Goal: Task Accomplishment & Management: Use online tool/utility

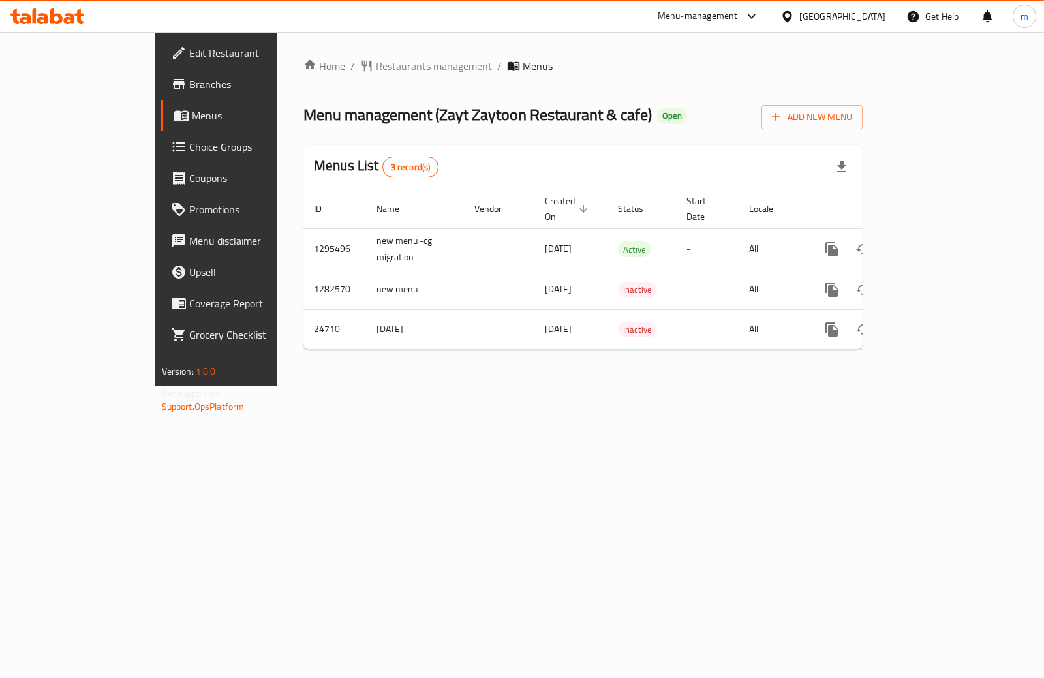
click at [189, 82] on span "Branches" at bounding box center [254, 84] width 130 height 16
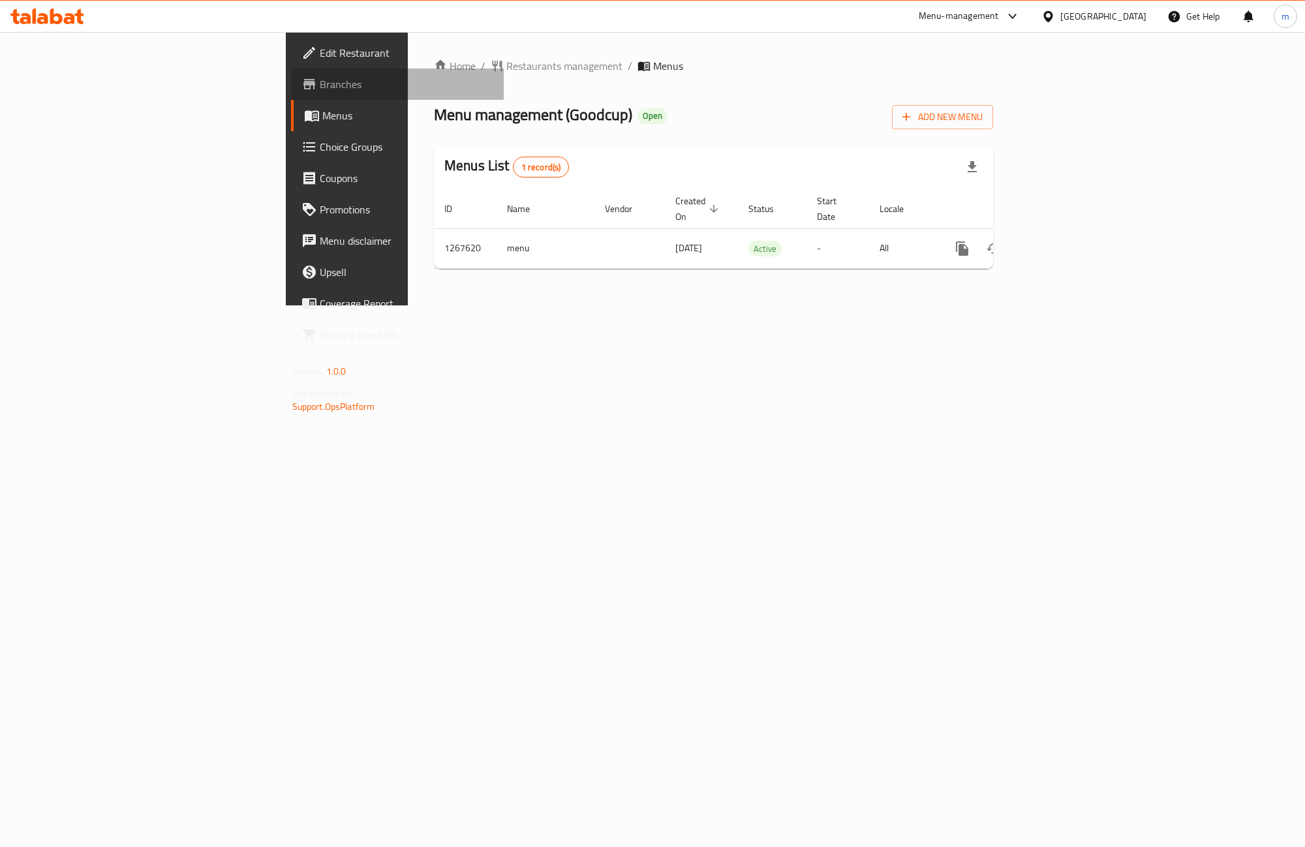
click at [320, 89] on span "Branches" at bounding box center [407, 84] width 174 height 16
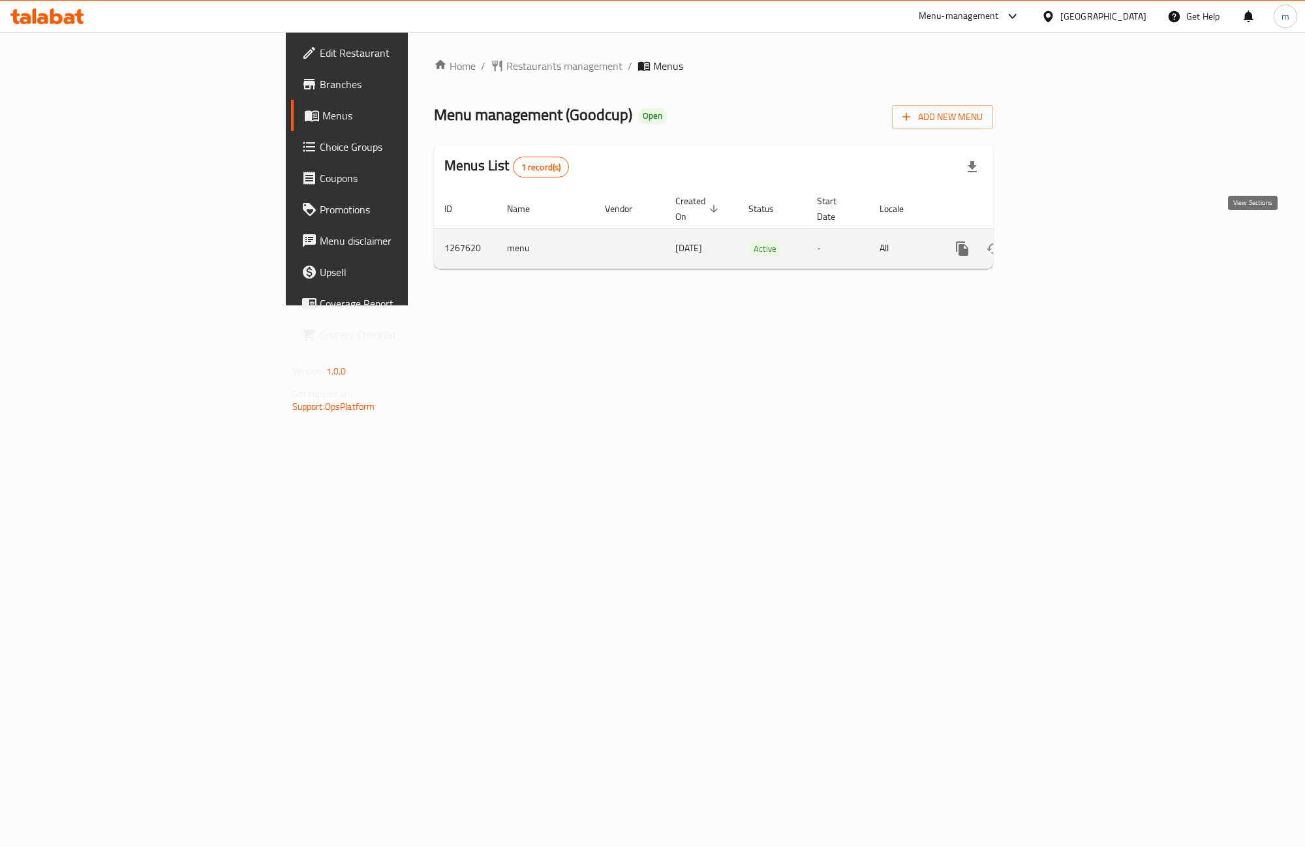
click at [1062, 243] on icon "enhanced table" at bounding box center [1056, 249] width 12 height 12
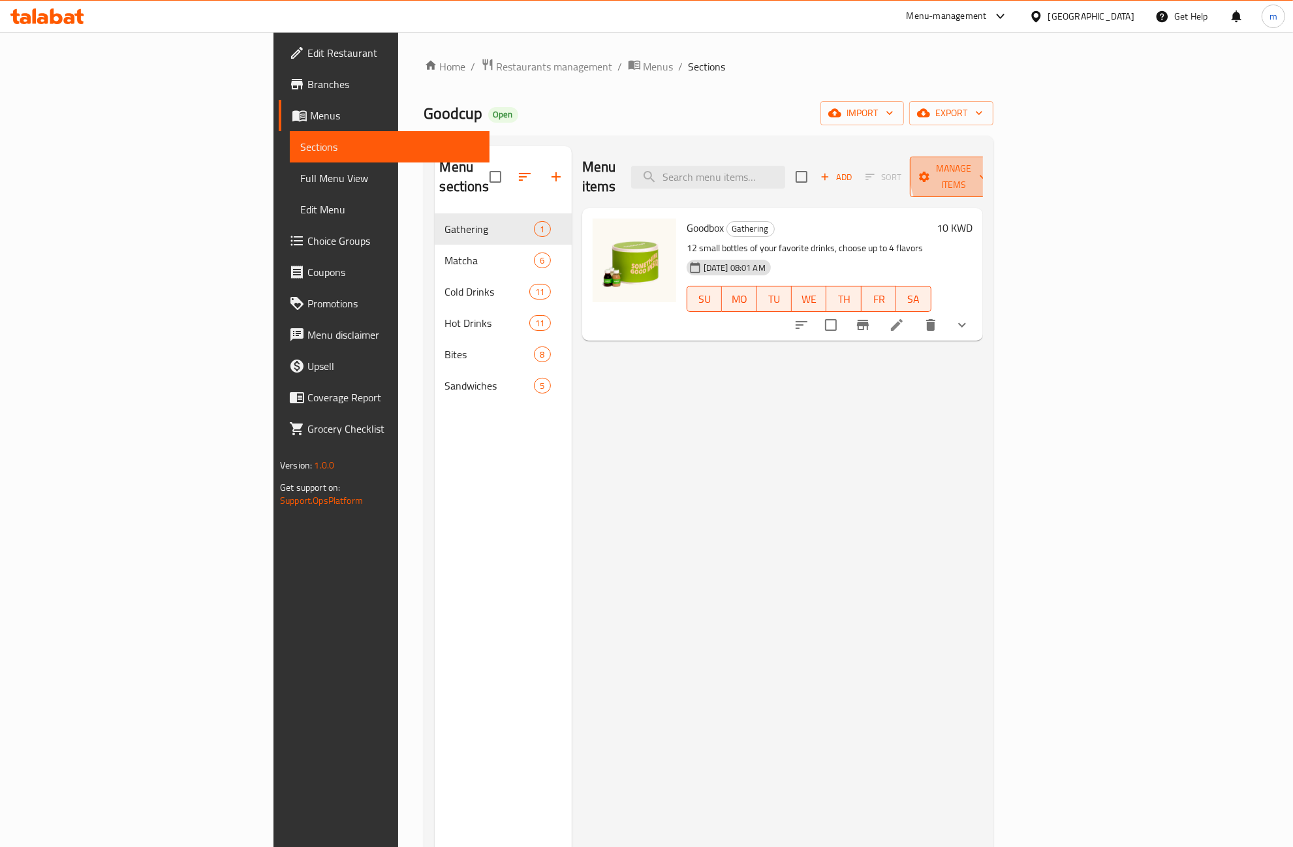
click at [987, 168] on span "Manage items" at bounding box center [953, 177] width 67 height 33
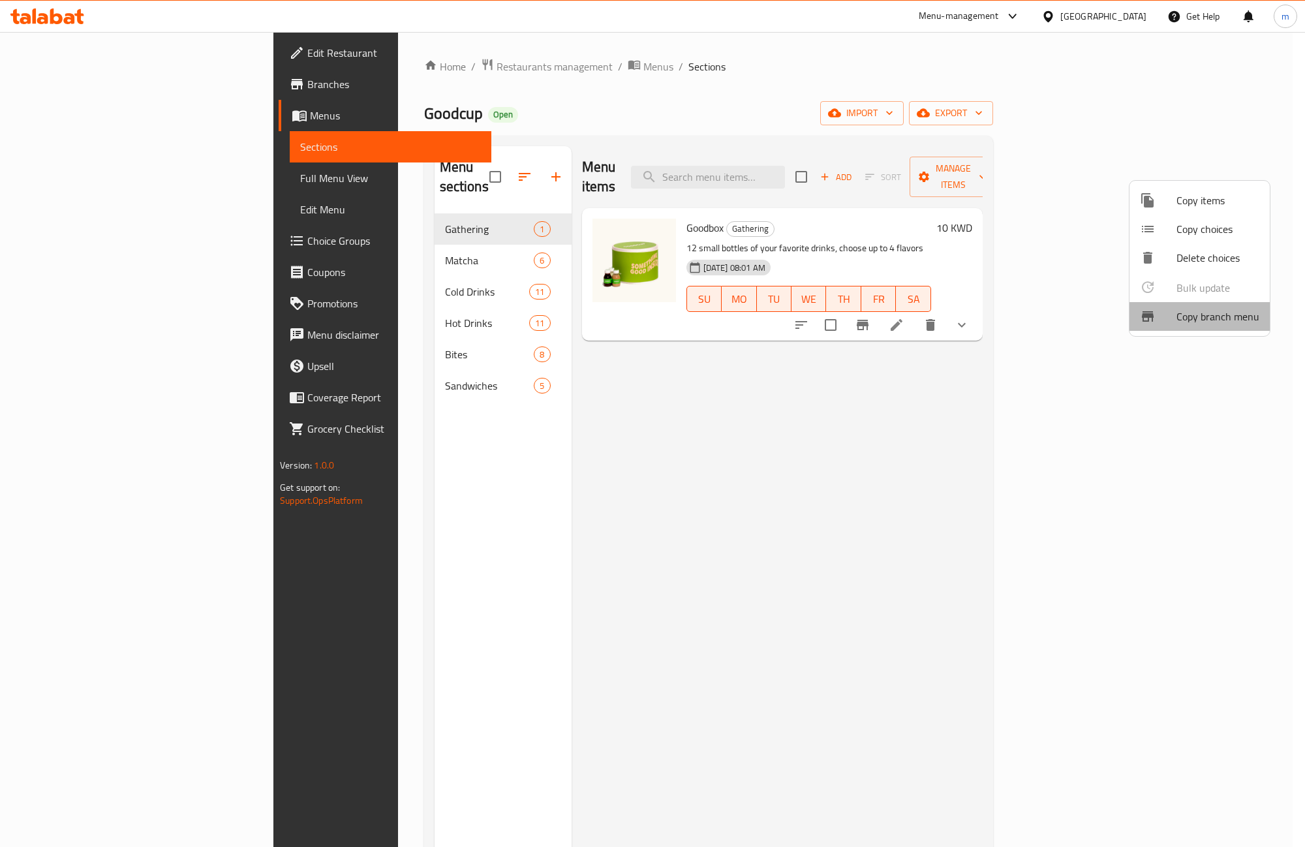
click at [1237, 317] on span "Copy branch menu" at bounding box center [1217, 317] width 83 height 16
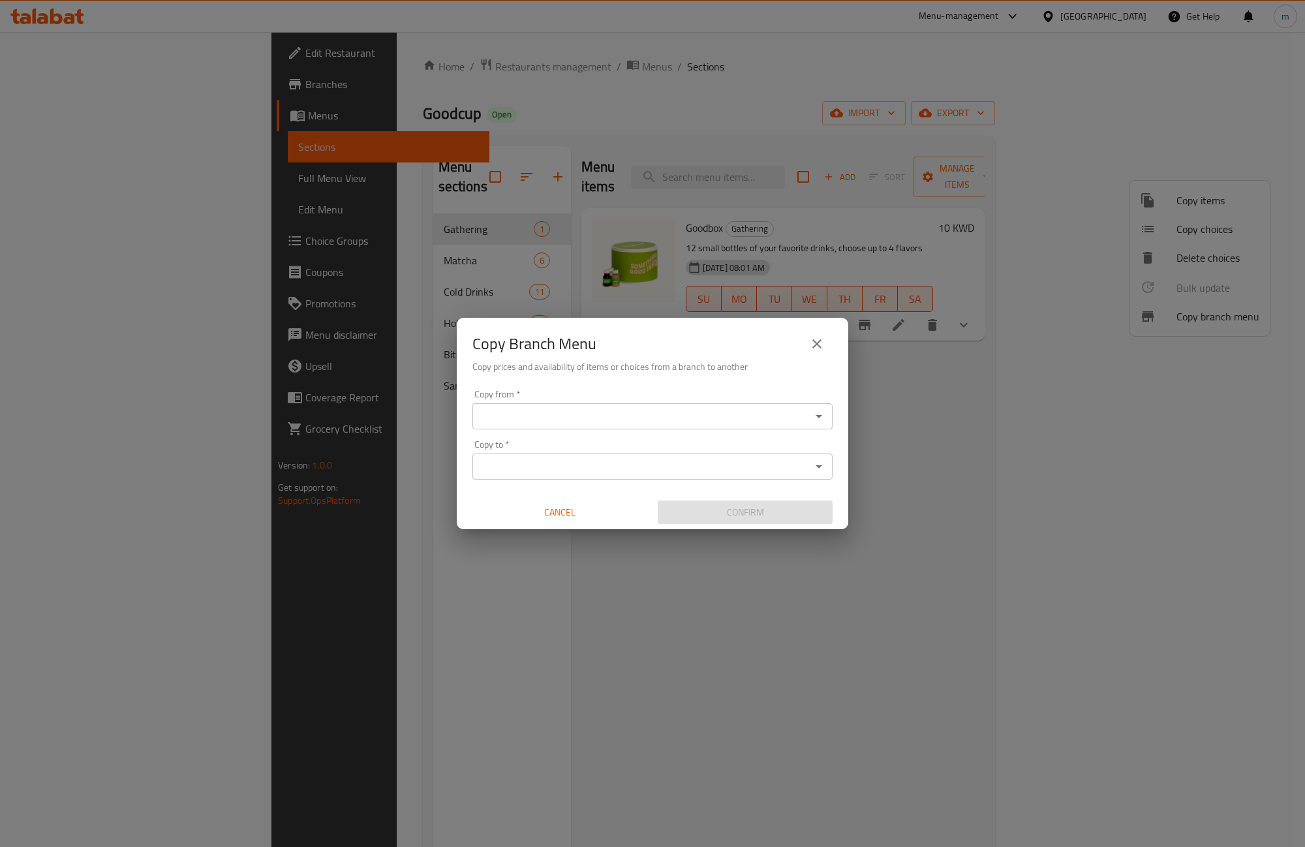
click at [758, 407] on input "Copy from   *" at bounding box center [641, 416] width 331 height 18
click at [820, 419] on icon "Open" at bounding box center [819, 416] width 16 height 16
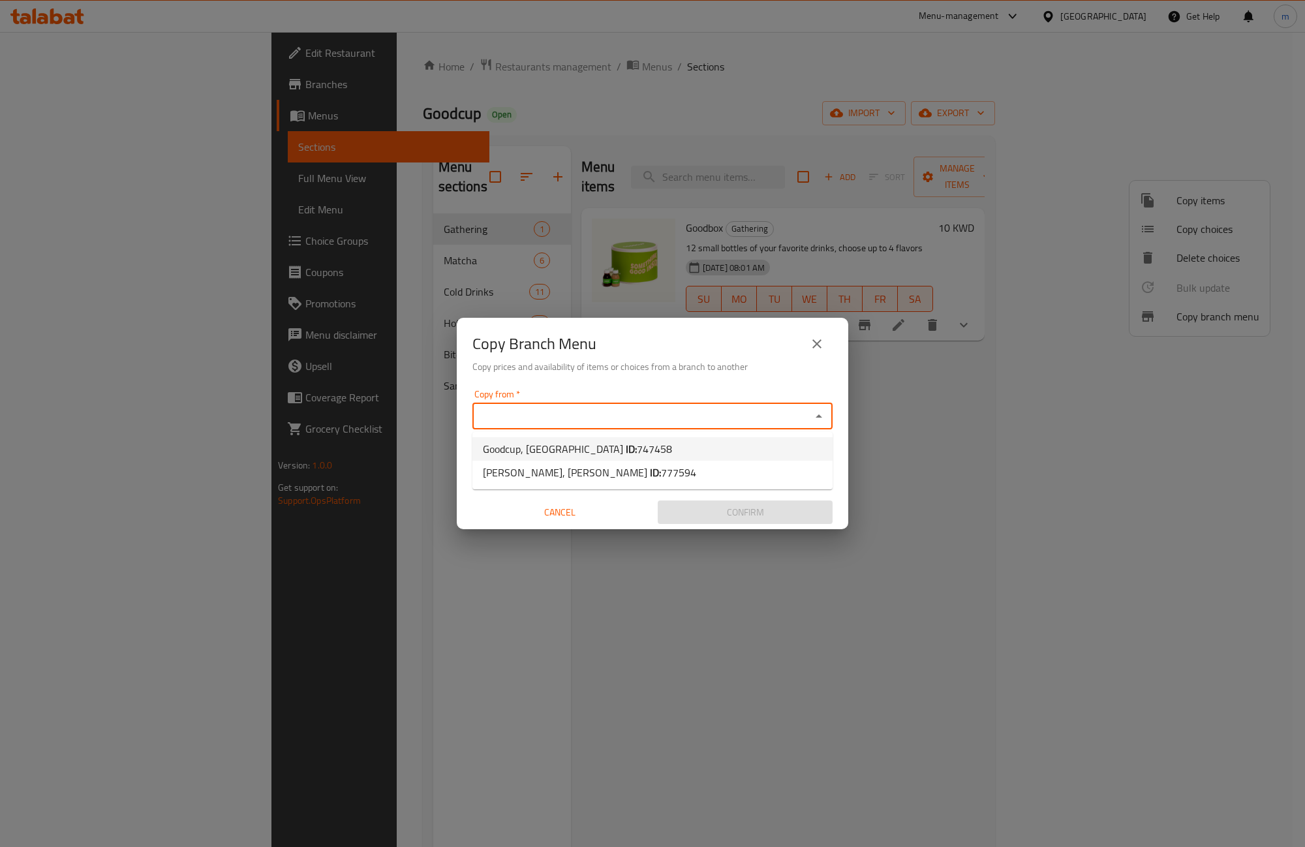
click at [703, 453] on li "Goodcup, Kuwait City ID: 747458" at bounding box center [652, 448] width 360 height 23
type input "Goodcup, Kuwait City"
click at [817, 468] on icon "Open" at bounding box center [819, 467] width 16 height 16
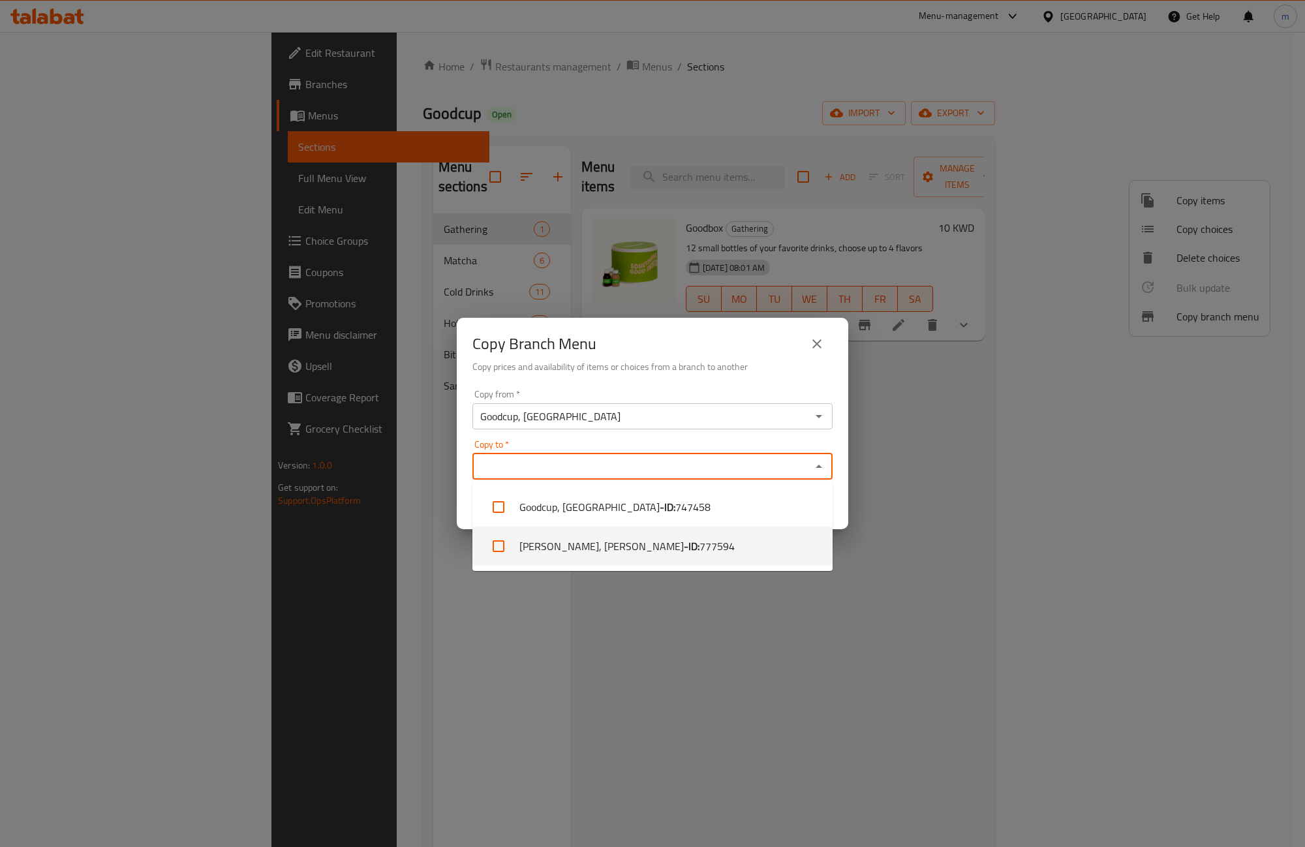
click at [721, 542] on span "777594" at bounding box center [716, 546] width 35 height 16
checkbox input "true"
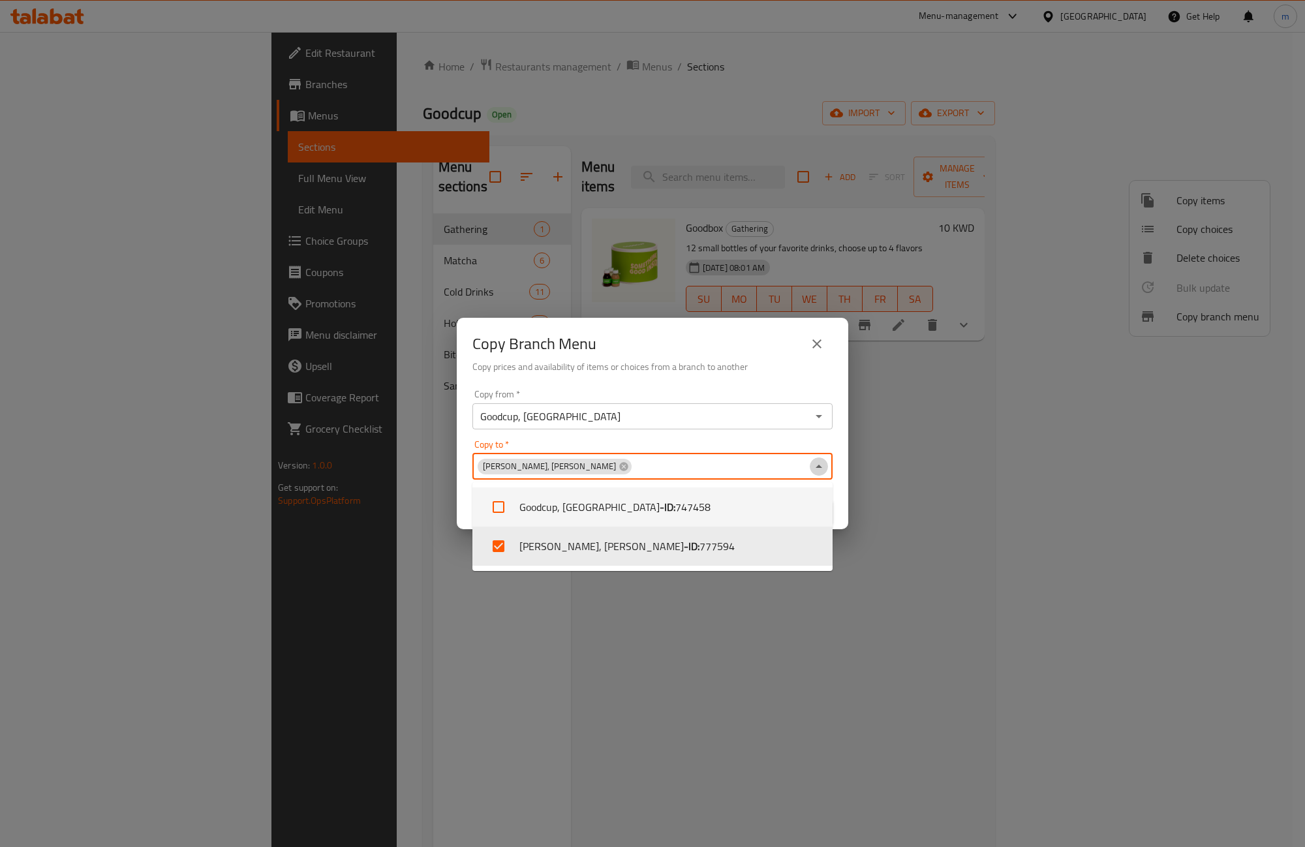
click at [821, 467] on icon "Close" at bounding box center [819, 467] width 16 height 16
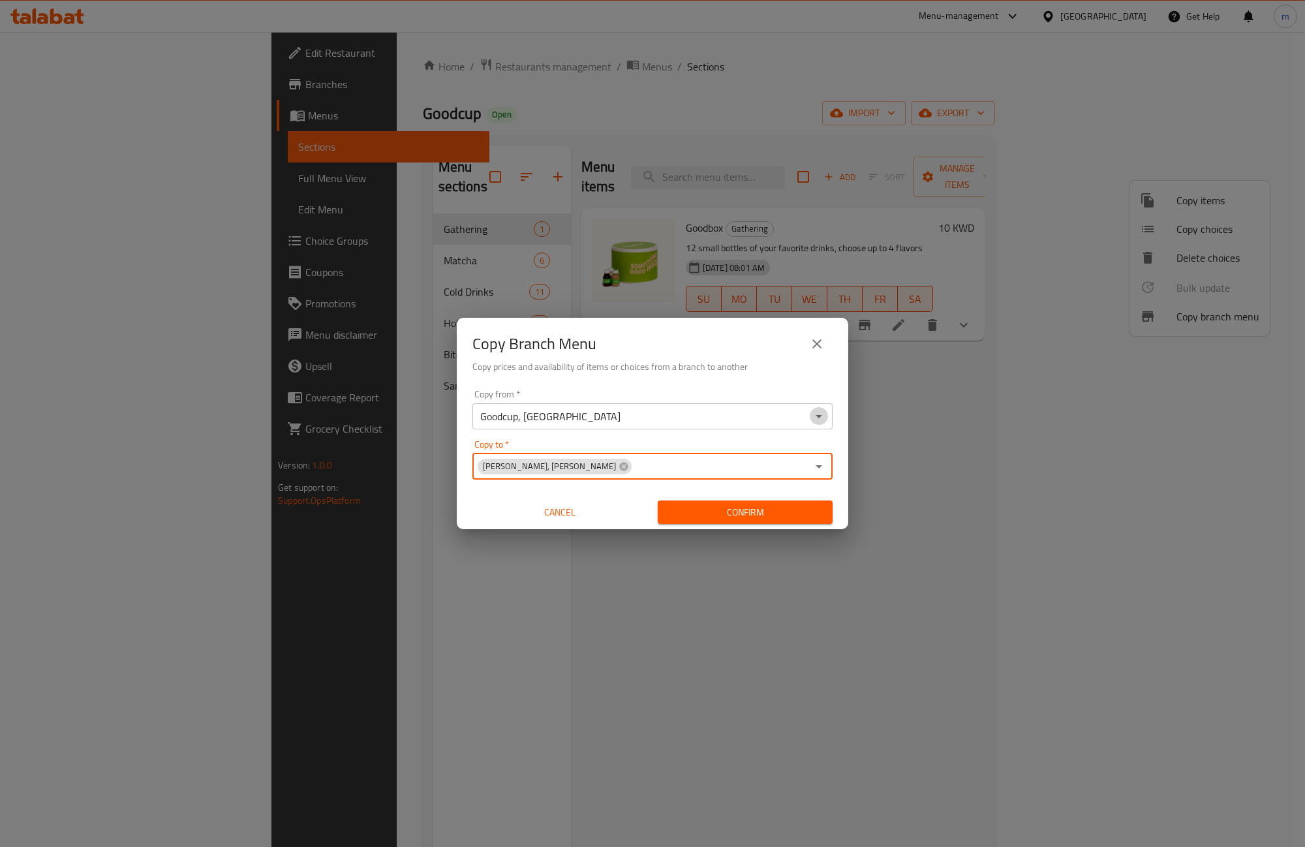
click at [813, 415] on icon "Open" at bounding box center [819, 416] width 16 height 16
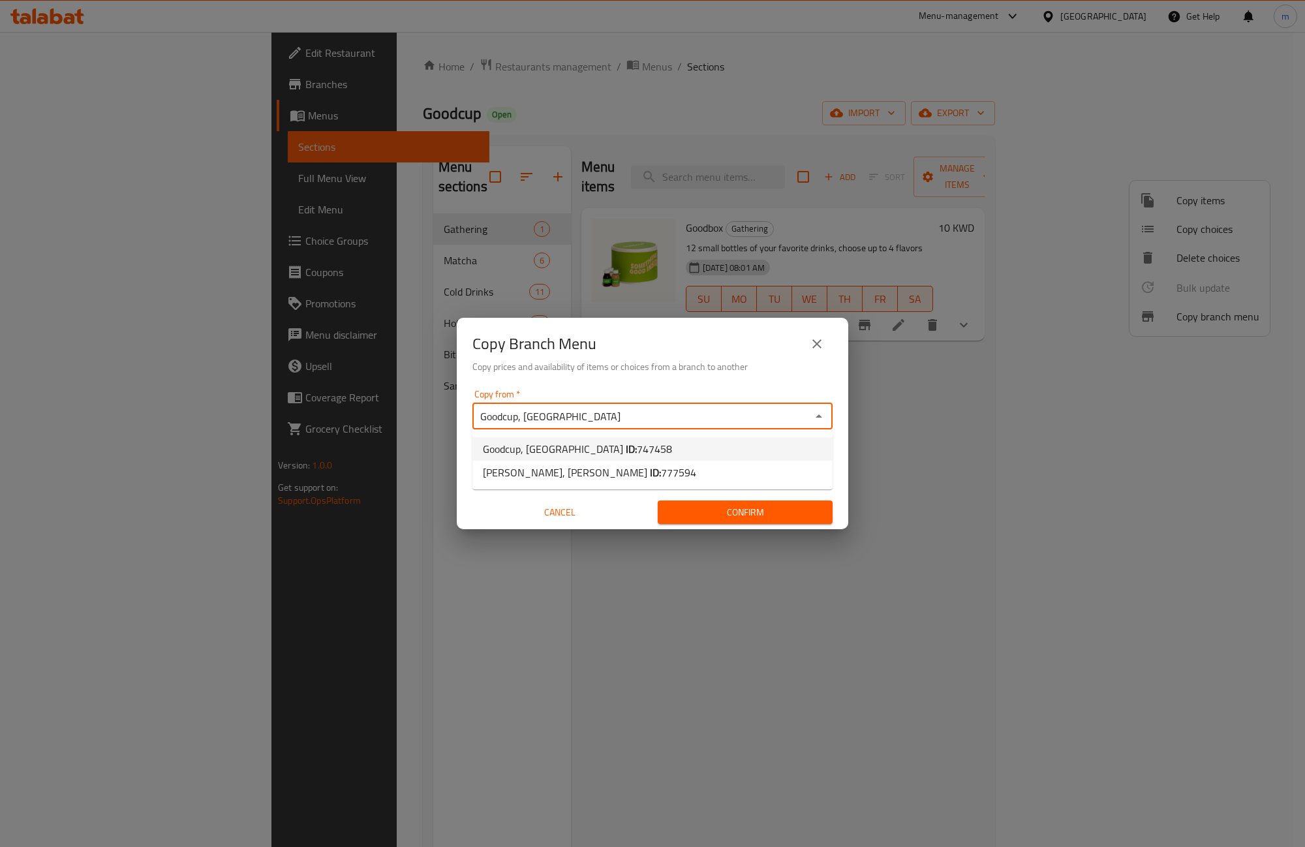
click at [669, 448] on li "Goodcup, Kuwait City ID: 747458" at bounding box center [652, 448] width 360 height 23
click at [822, 419] on icon "Open" at bounding box center [819, 416] width 16 height 16
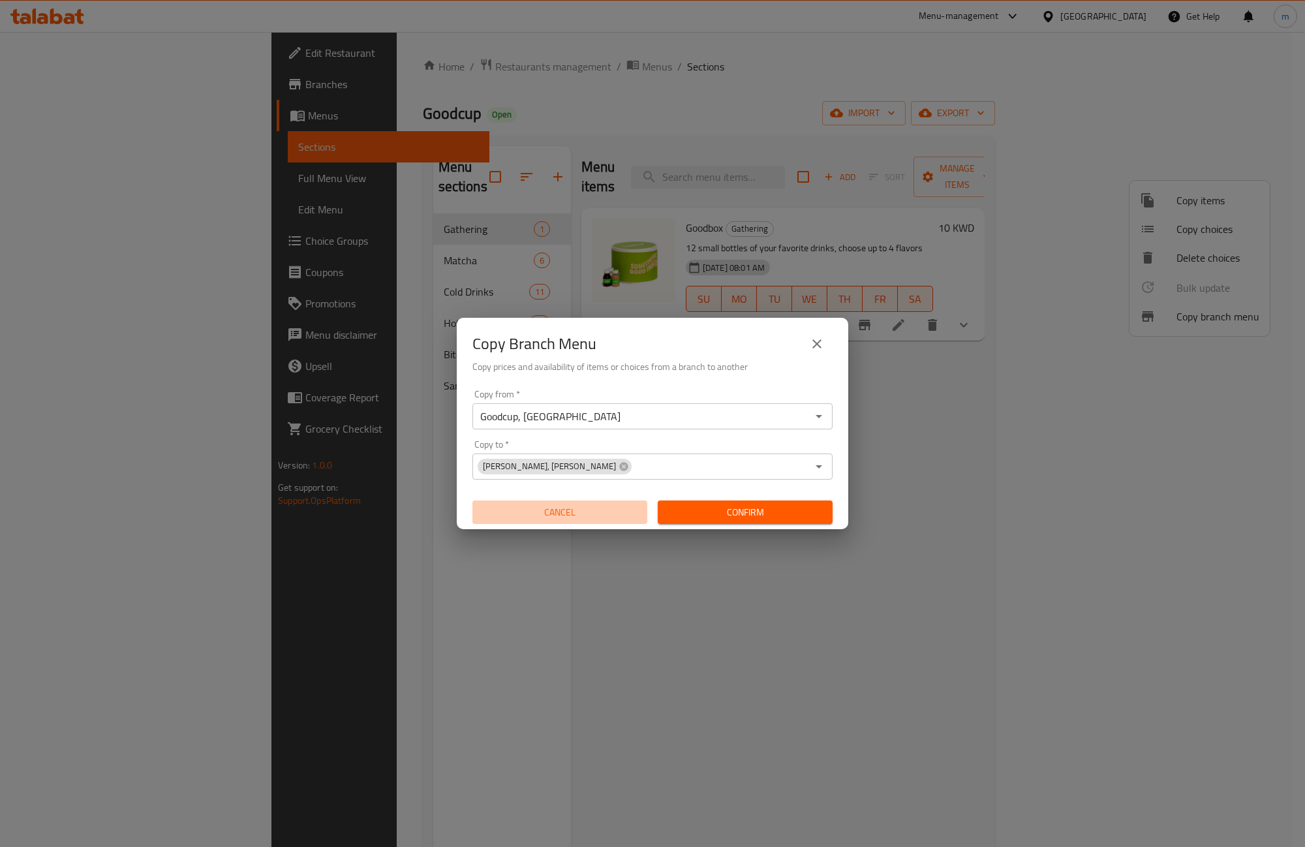
click at [581, 513] on span "Cancel" at bounding box center [560, 512] width 164 height 16
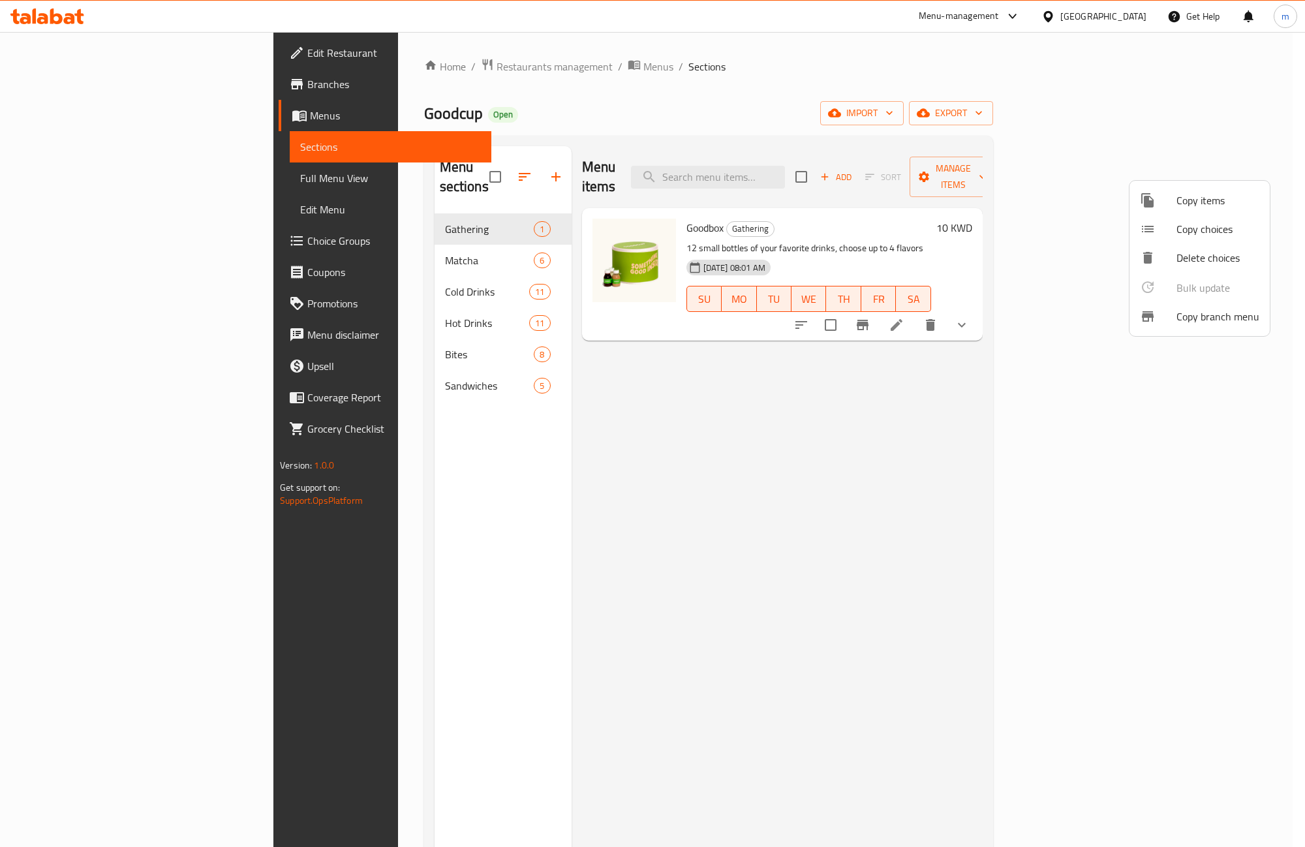
click at [1158, 409] on div at bounding box center [652, 423] width 1305 height 847
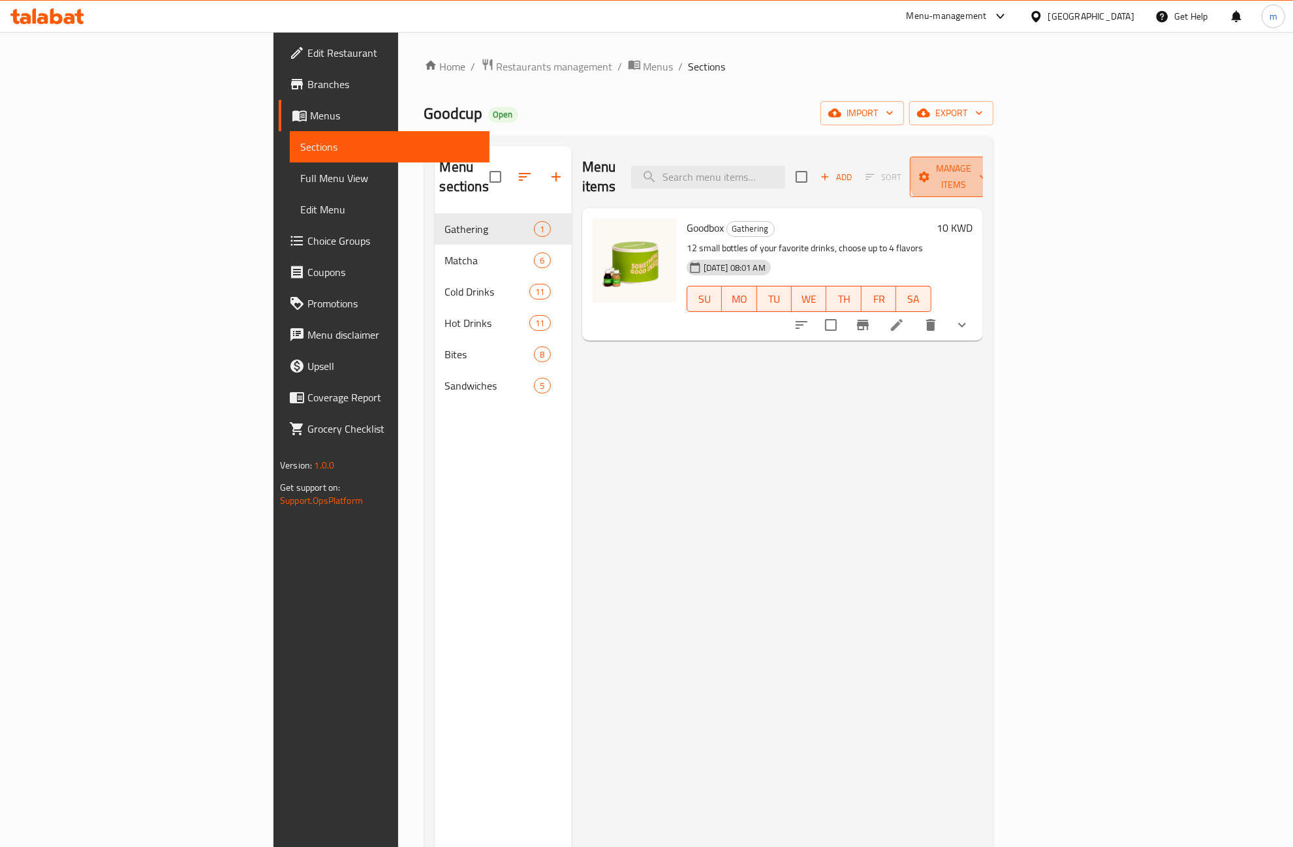
click at [987, 168] on span "Manage items" at bounding box center [953, 177] width 67 height 33
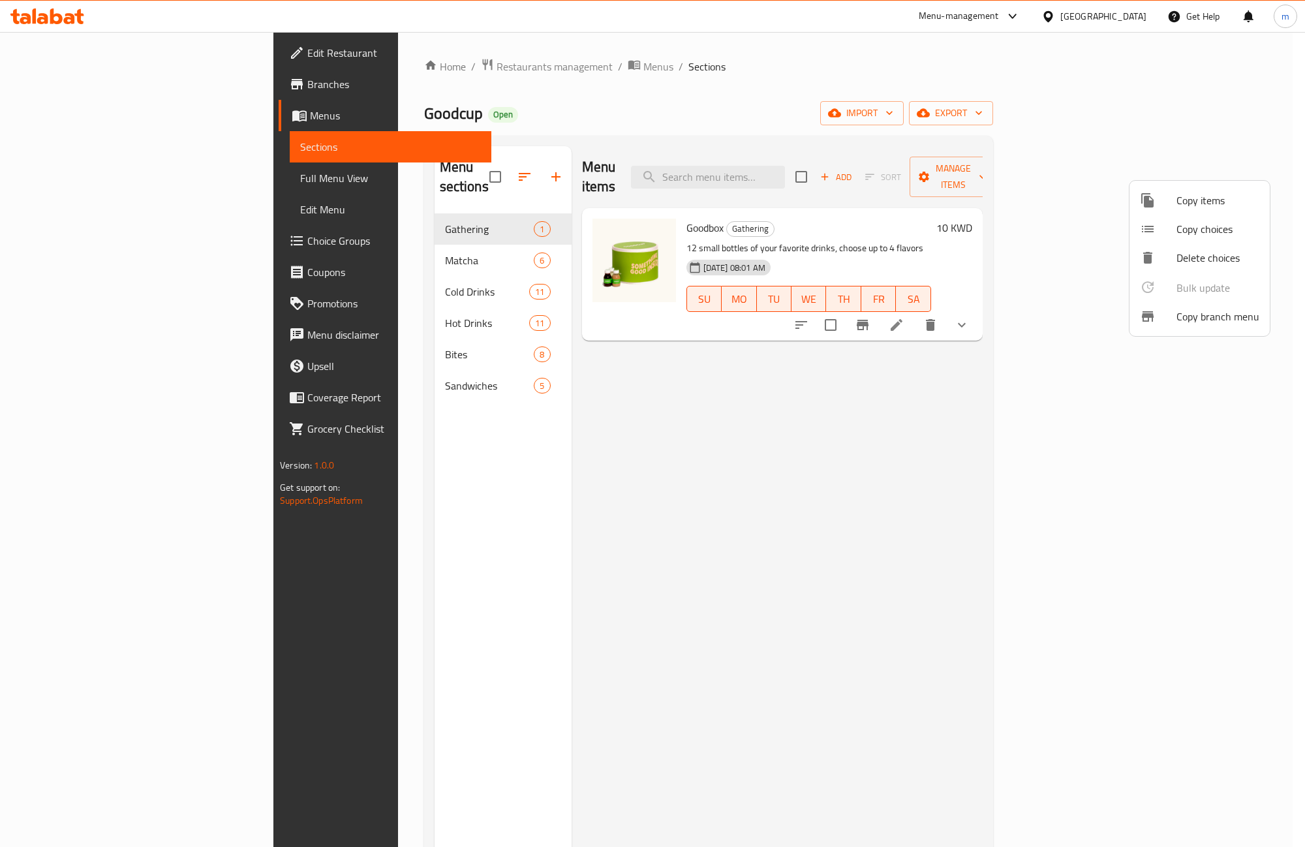
click at [1214, 324] on span "Copy branch menu" at bounding box center [1217, 317] width 83 height 16
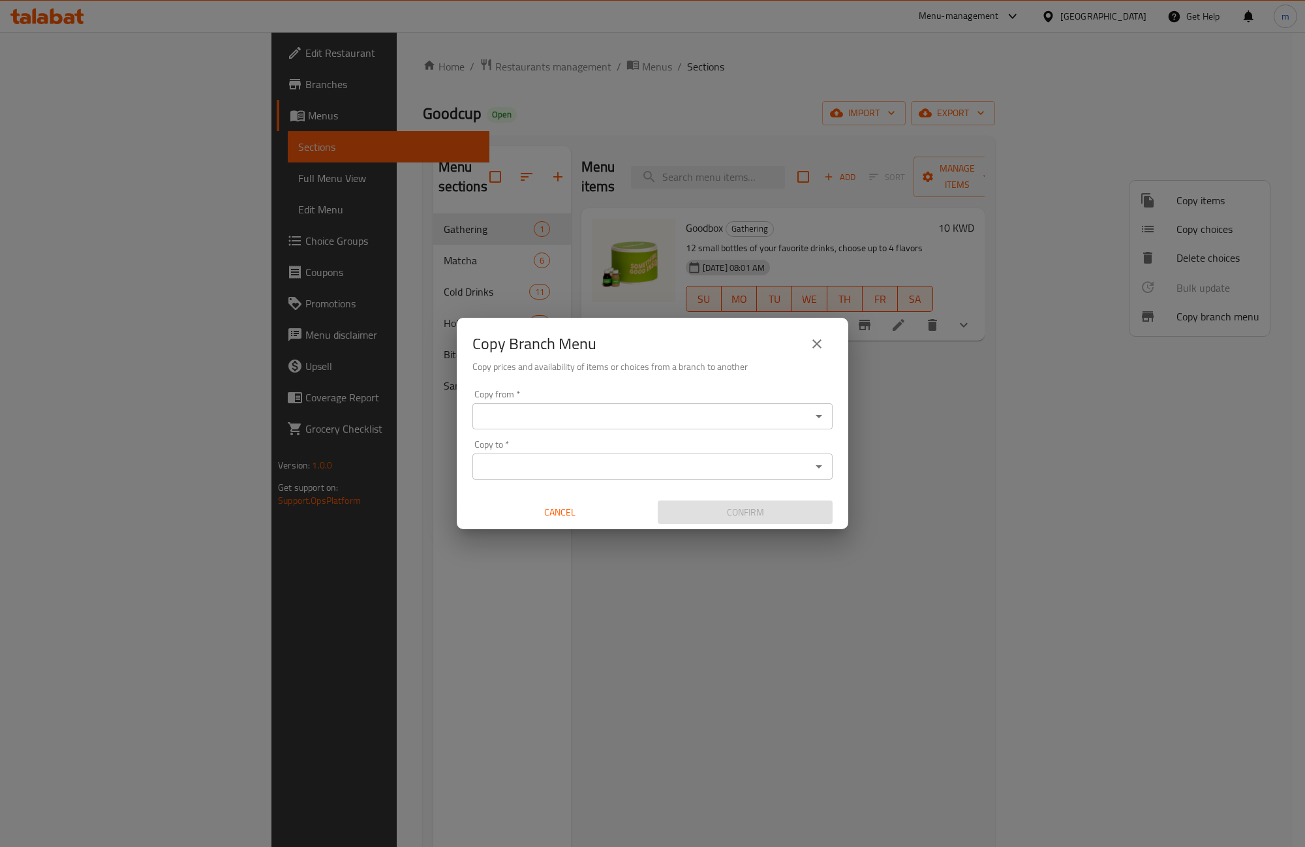
click at [823, 416] on icon "Open" at bounding box center [819, 416] width 16 height 16
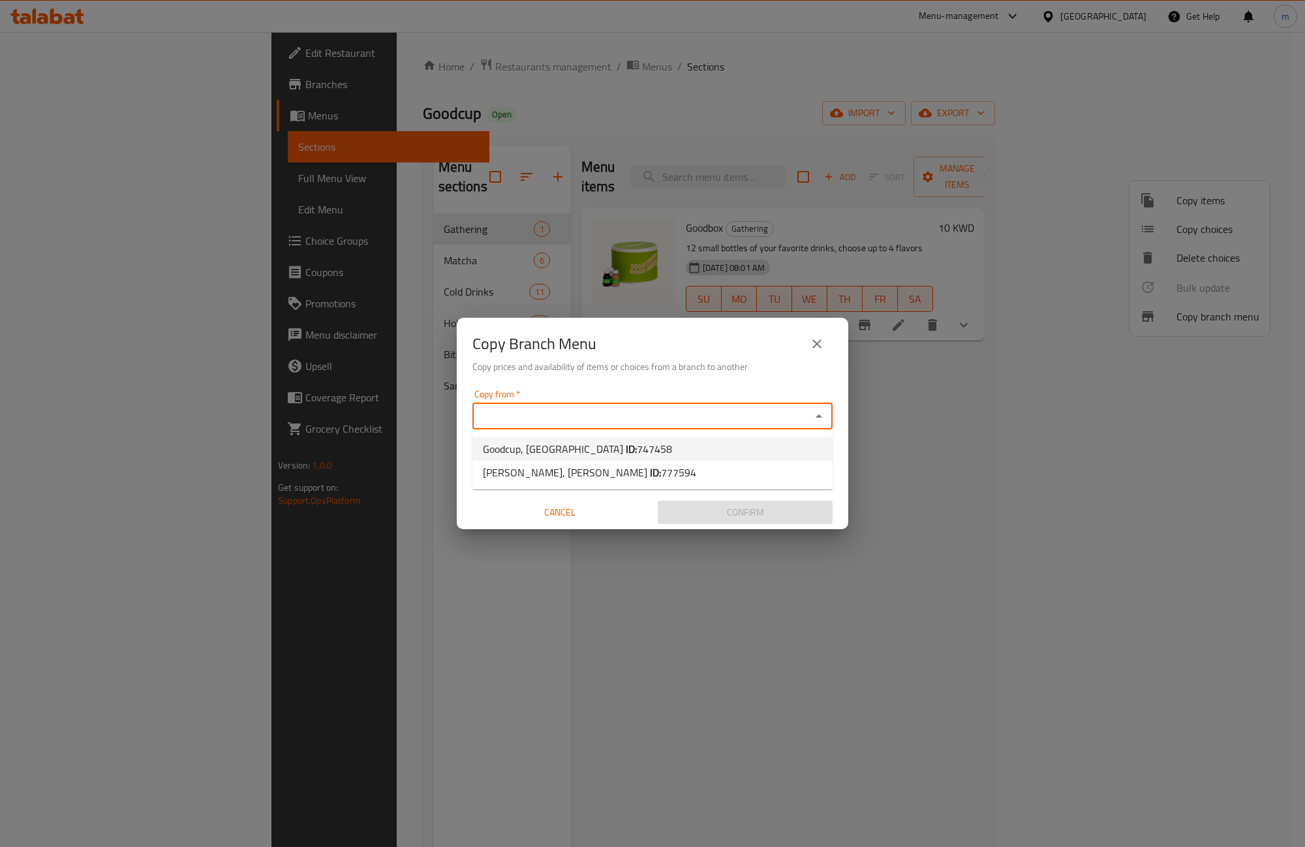
click at [742, 442] on li "Goodcup, Kuwait City ID: 747458" at bounding box center [652, 448] width 360 height 23
type input "Goodcup, Kuwait City"
click at [813, 470] on icon "Open" at bounding box center [819, 467] width 16 height 16
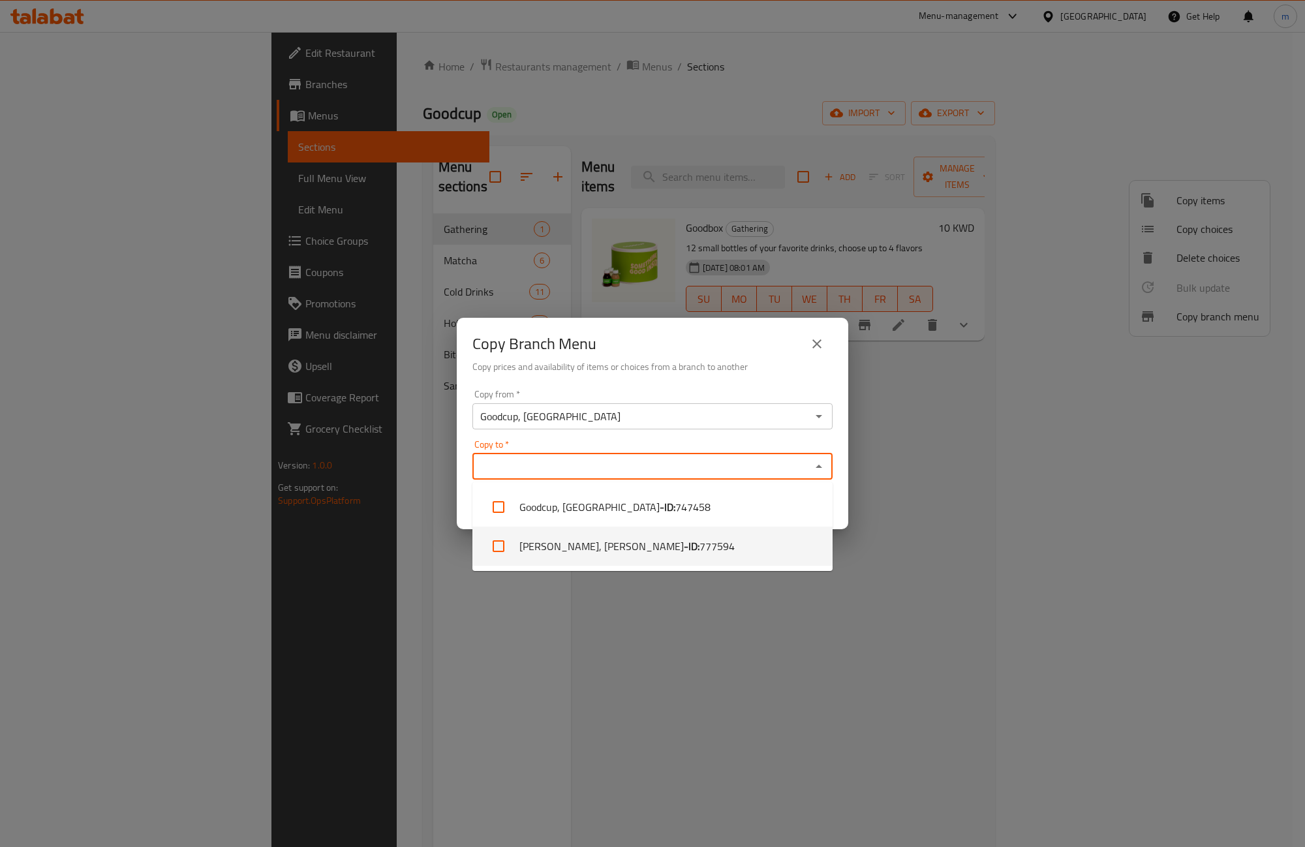
click at [765, 542] on li "Goodcup, Abu Hasaniya, Abu Hasaniya - ID: 777594" at bounding box center [652, 546] width 360 height 39
click at [728, 543] on span "777594" at bounding box center [716, 546] width 35 height 16
click at [660, 550] on li "Goodcup, Abu Hasaniya, Abu Hasaniya - ID: 777594" at bounding box center [652, 546] width 360 height 39
checkbox input "true"
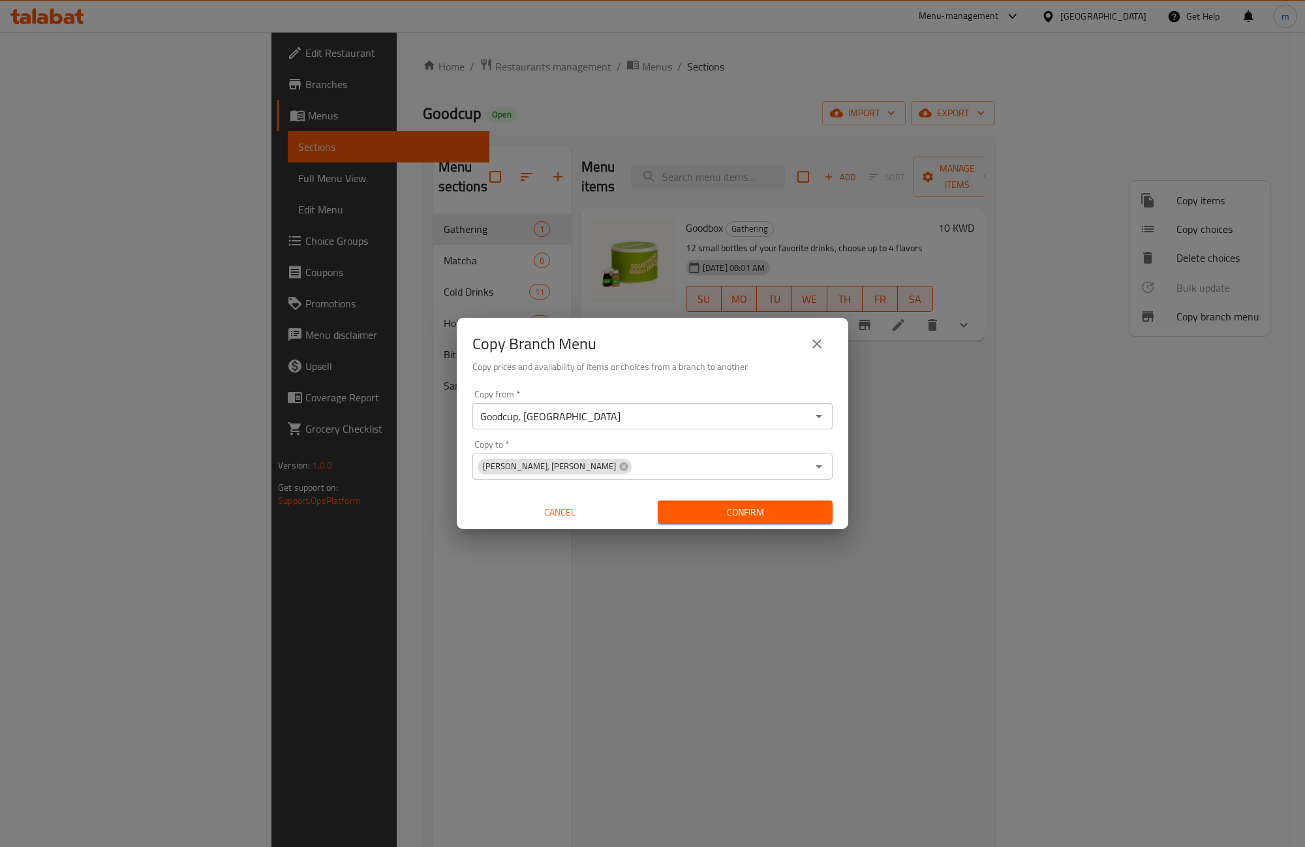
click at [931, 452] on div "Copy Branch Menu Copy prices and availability of items or choices from a branch…" at bounding box center [652, 423] width 1305 height 847
click at [791, 513] on span "Confirm" at bounding box center [745, 512] width 154 height 16
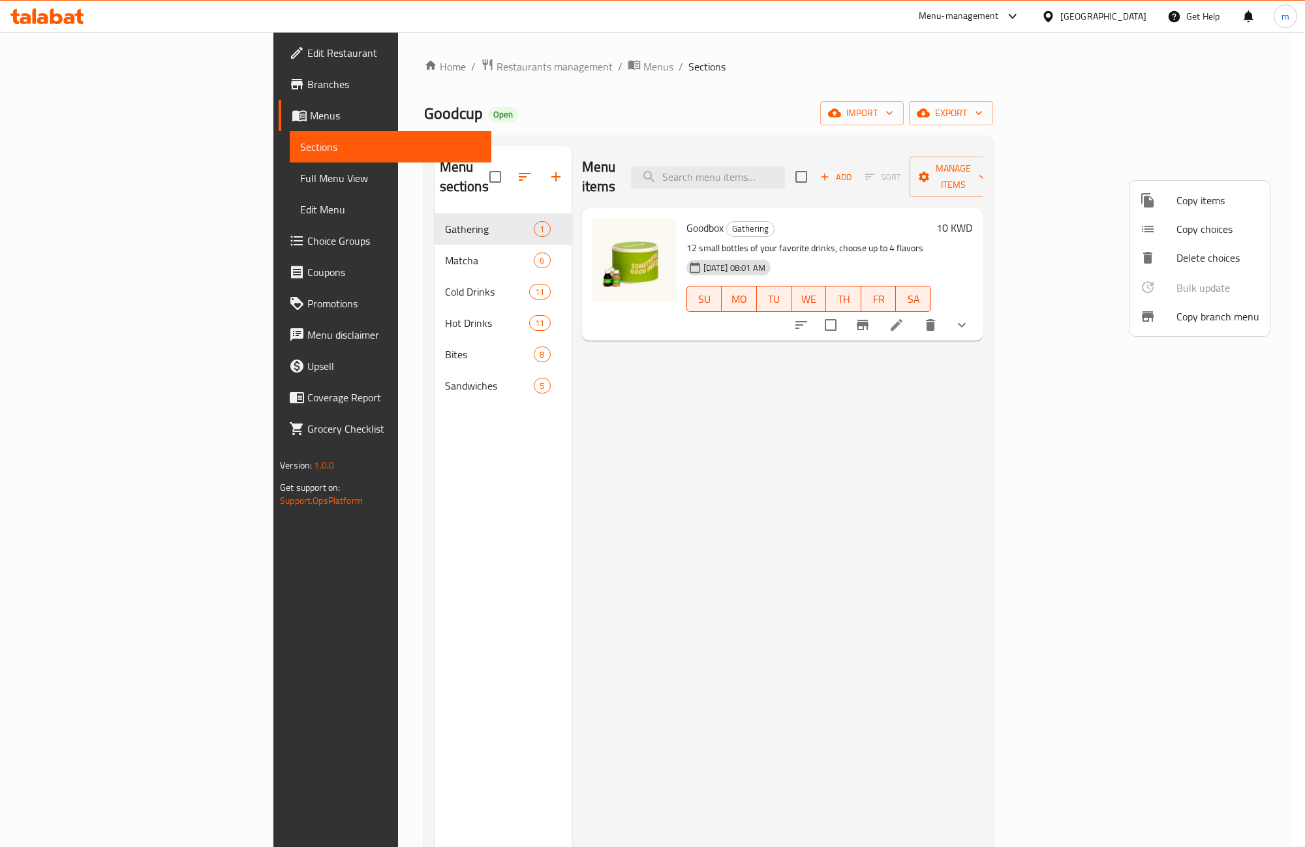
click at [70, 88] on div at bounding box center [652, 423] width 1305 height 847
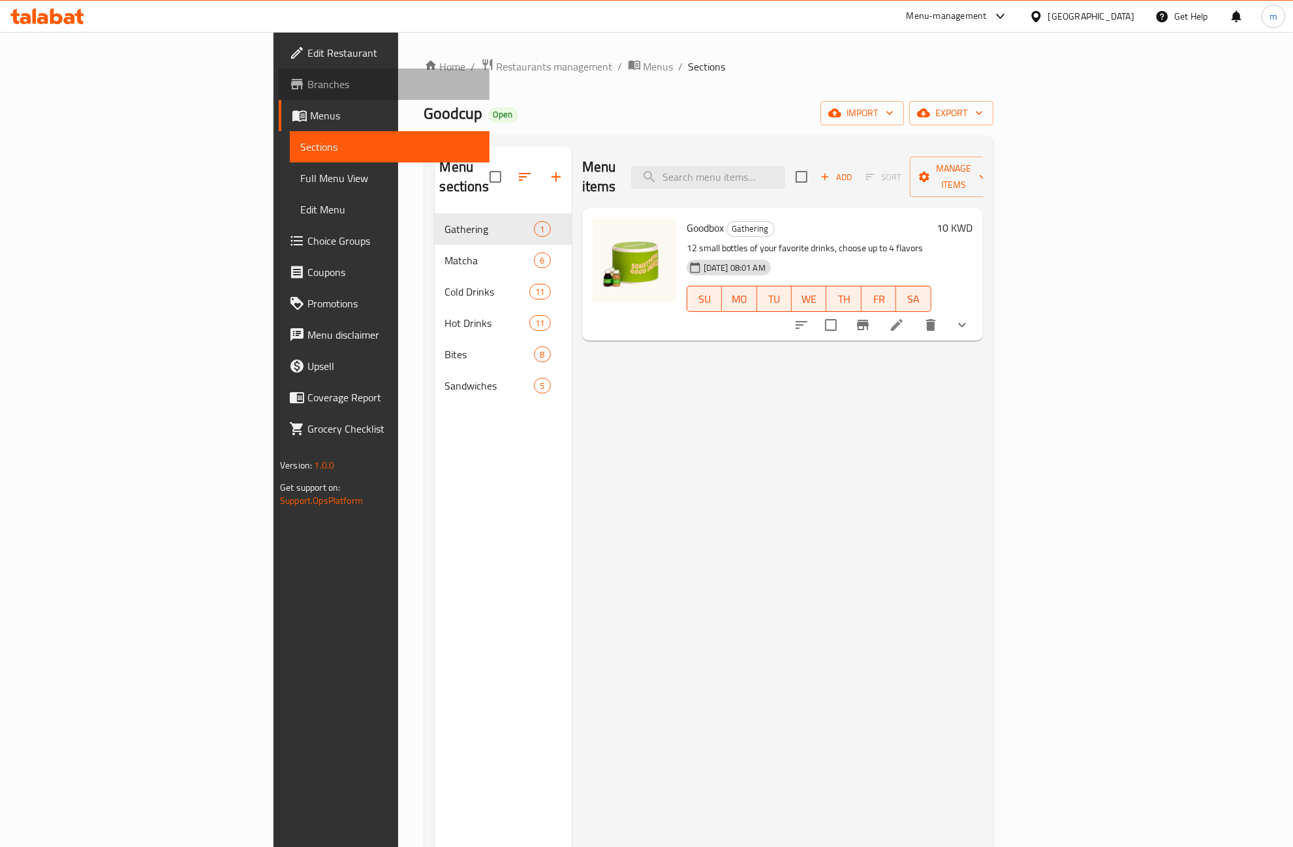
click at [307, 85] on span "Branches" at bounding box center [393, 84] width 172 height 16
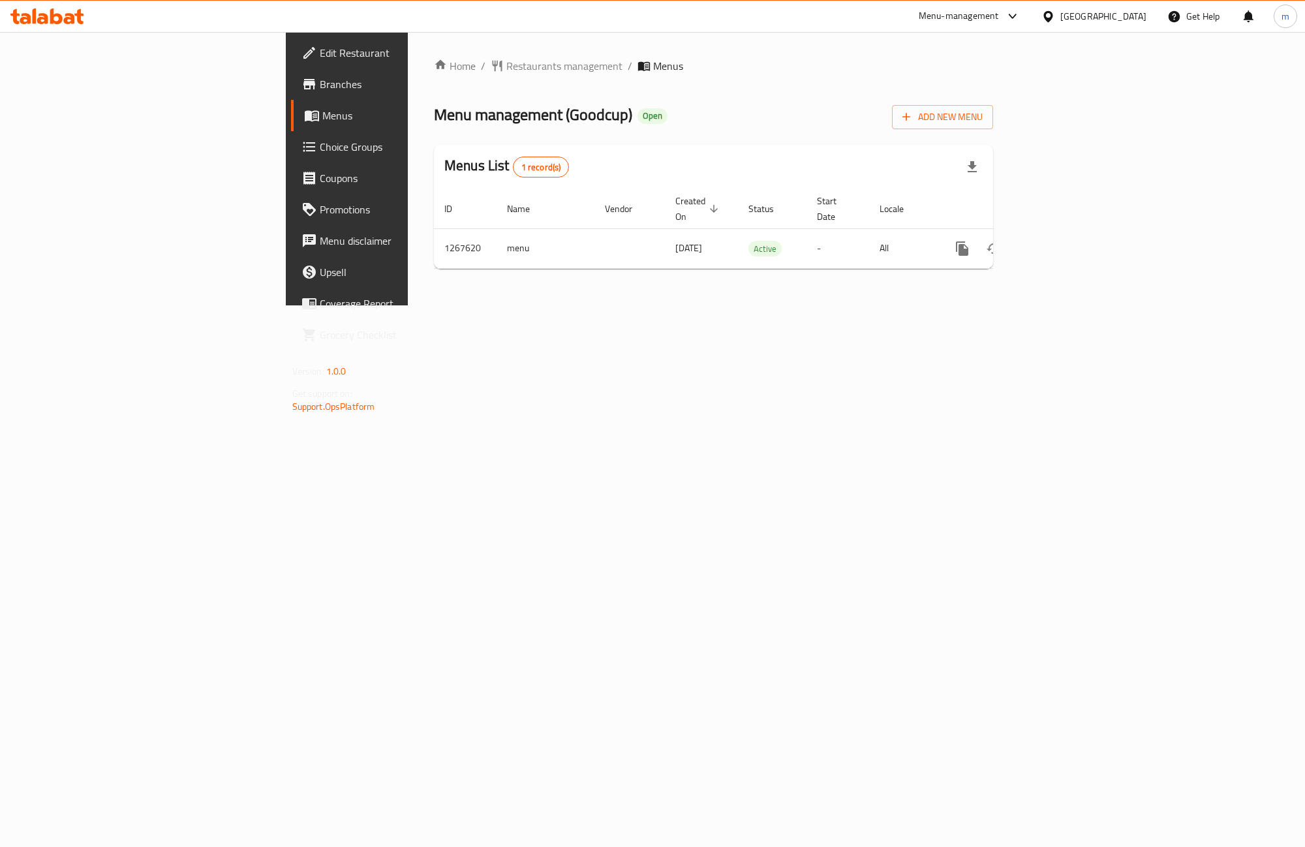
click at [320, 89] on span "Branches" at bounding box center [407, 84] width 174 height 16
click at [320, 82] on span "Branches" at bounding box center [407, 84] width 174 height 16
click at [1064, 241] on icon "enhanced table" at bounding box center [1057, 249] width 16 height 16
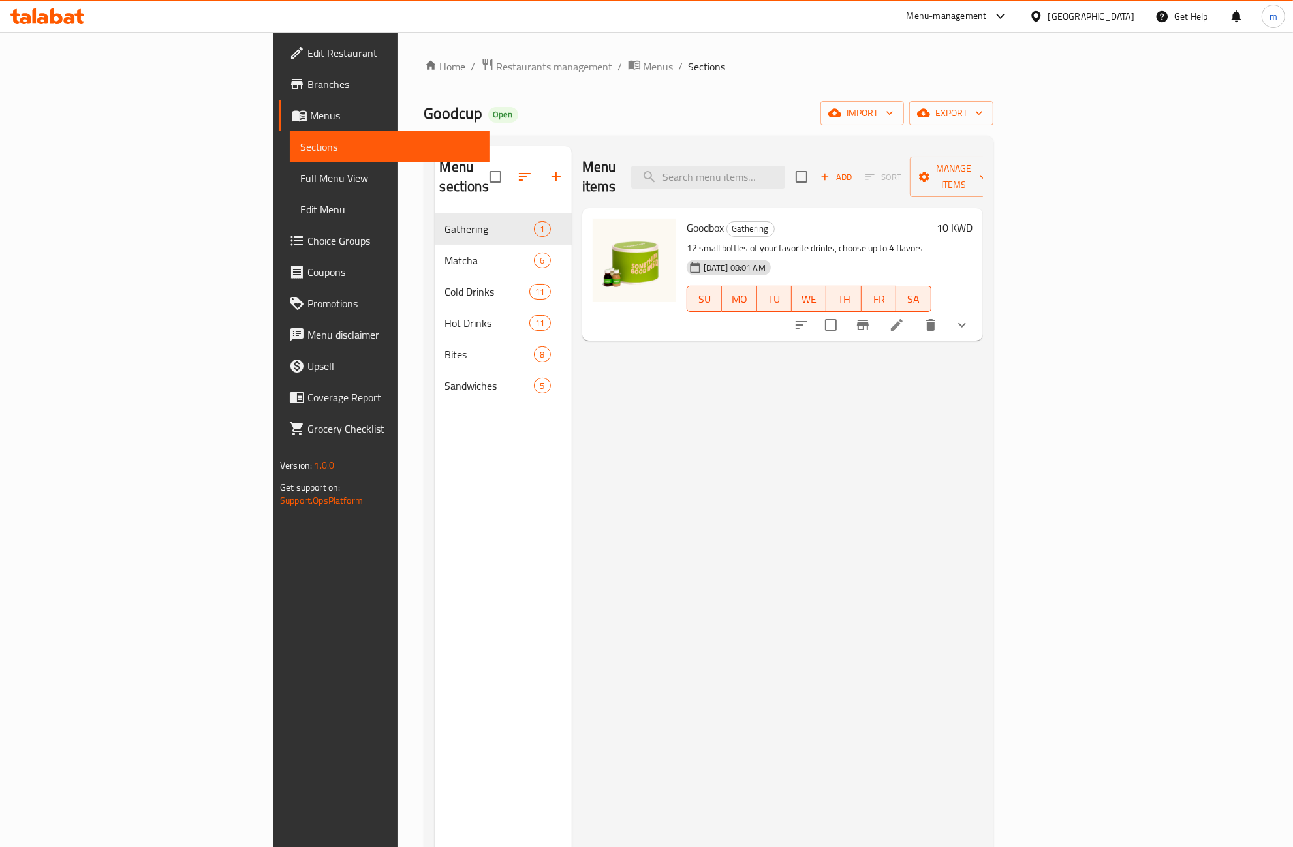
click at [300, 171] on span "Full Menu View" at bounding box center [389, 178] width 179 height 16
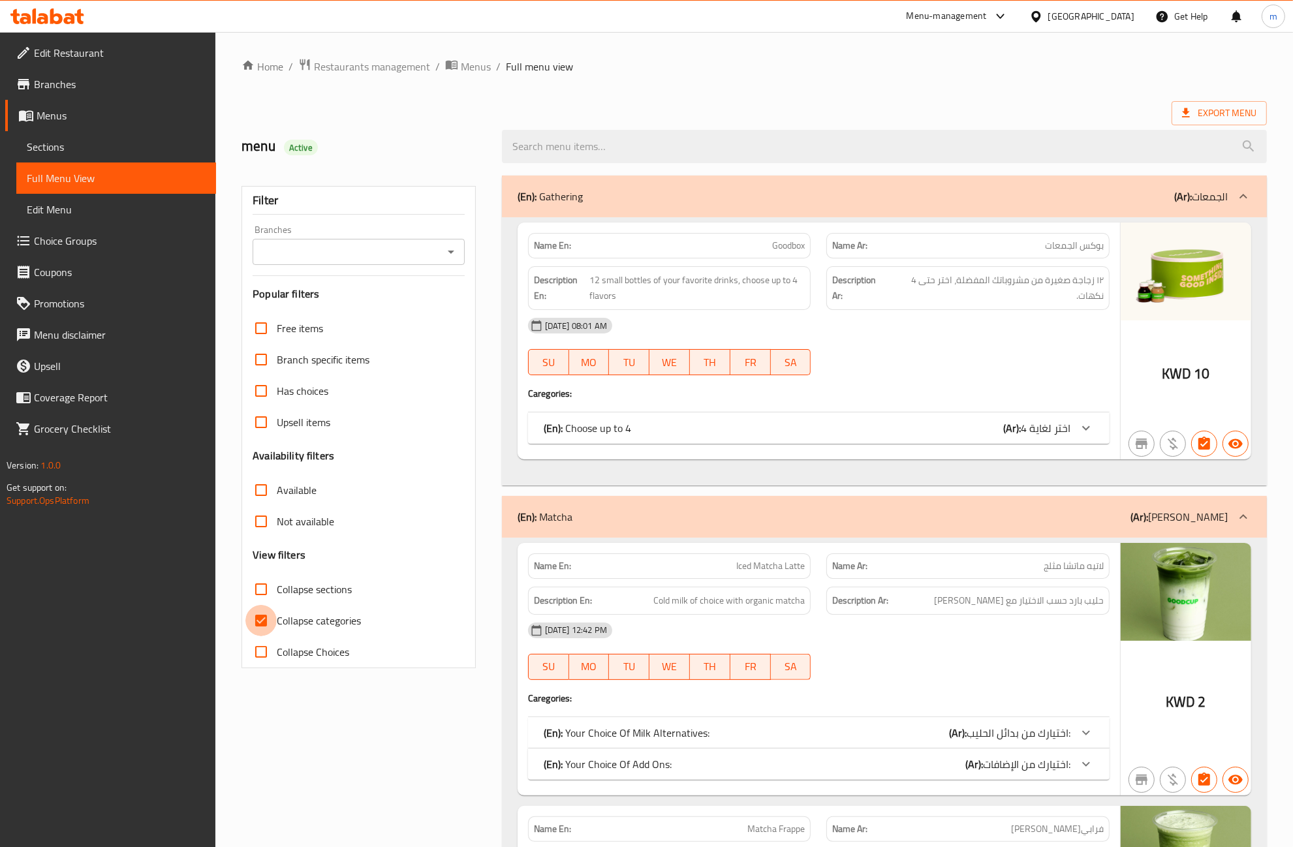
click at [259, 618] on input "Collapse categories" at bounding box center [260, 620] width 31 height 31
checkbox input "false"
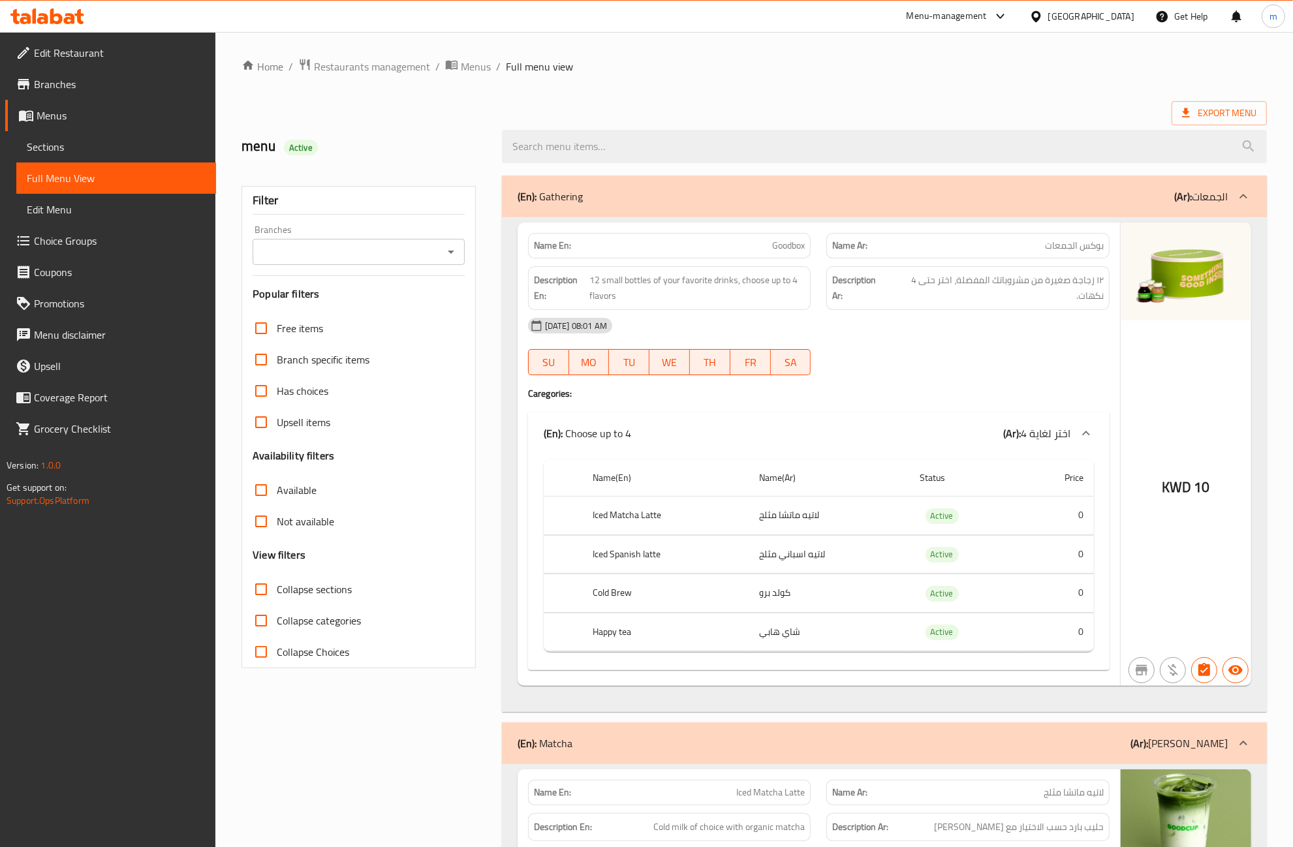
click at [63, 17] on icon at bounding box center [47, 16] width 74 height 16
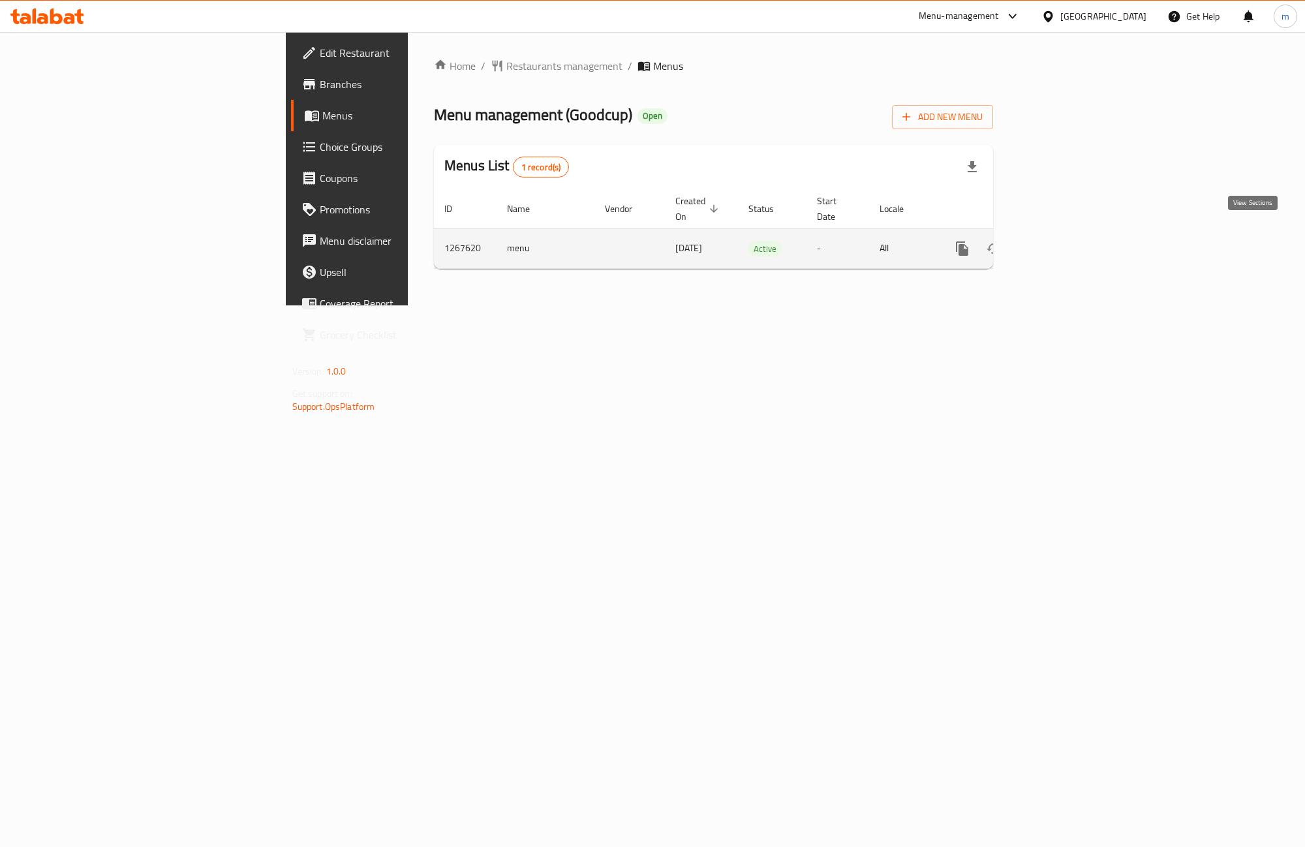
click at [1072, 233] on link "enhanced table" at bounding box center [1056, 248] width 31 height 31
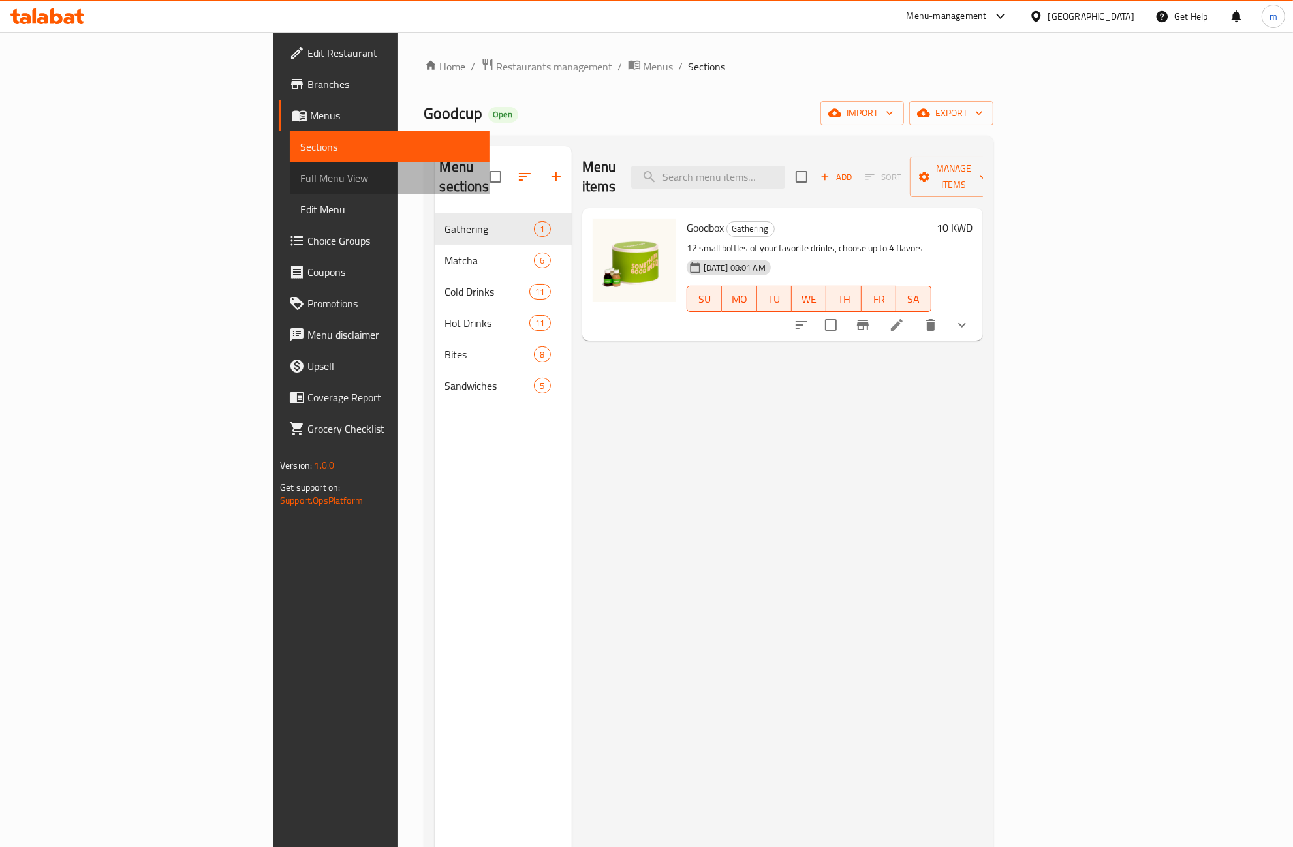
click at [300, 180] on span "Full Menu View" at bounding box center [389, 178] width 179 height 16
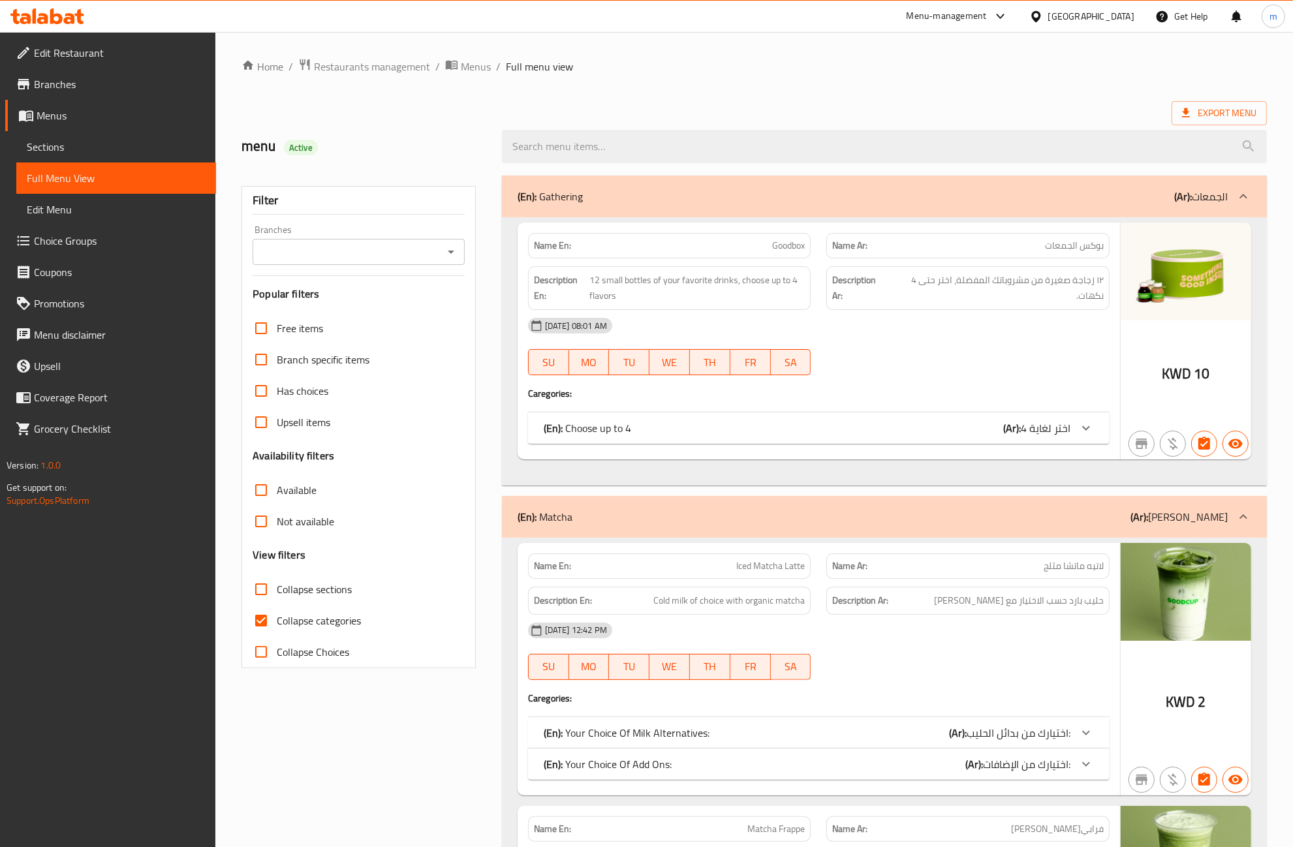
click at [262, 625] on input "Collapse categories" at bounding box center [260, 620] width 31 height 31
checkbox input "false"
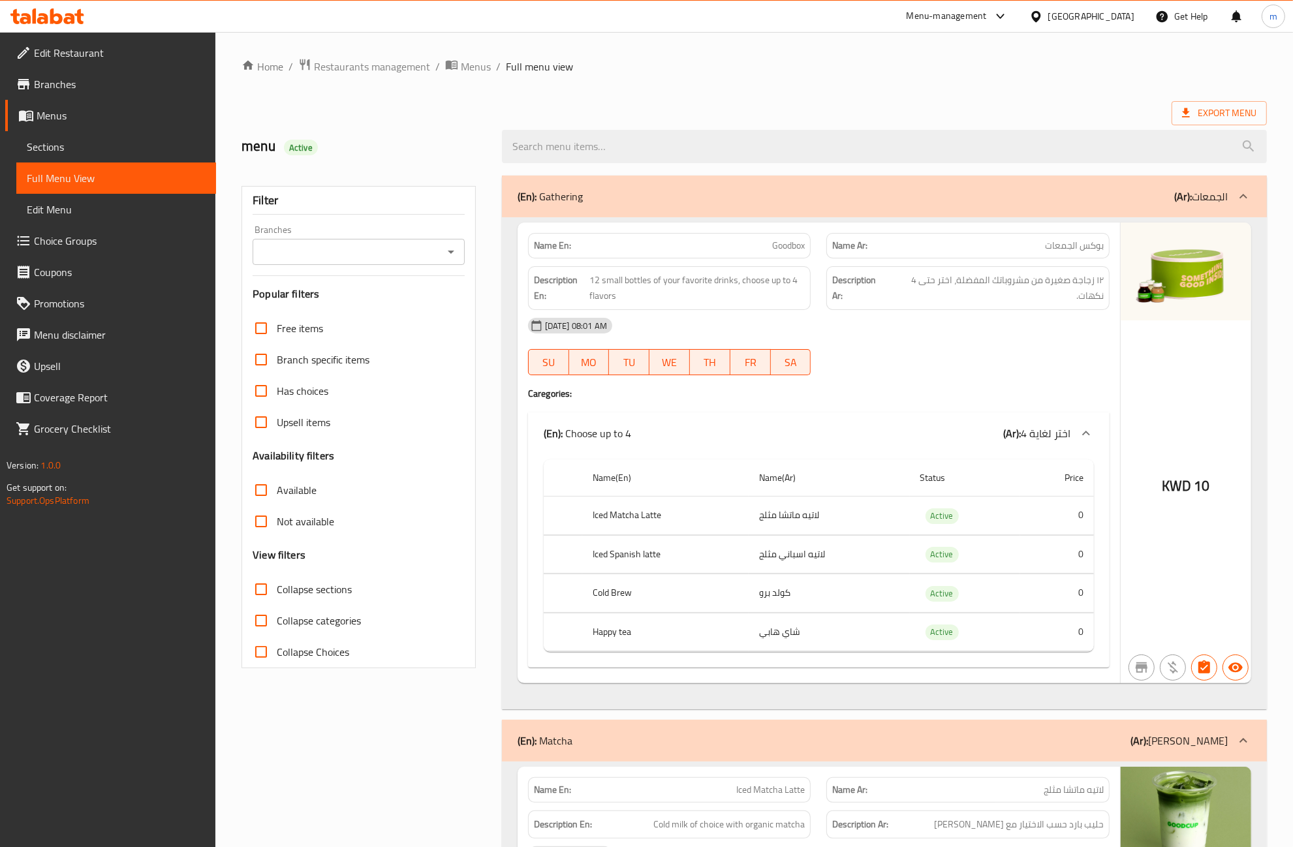
click at [919, 72] on ol "Home / Restaurants management / Menus / Full menu view" at bounding box center [753, 66] width 1025 height 17
